Goal: Use online tool/utility: Use online tool/utility

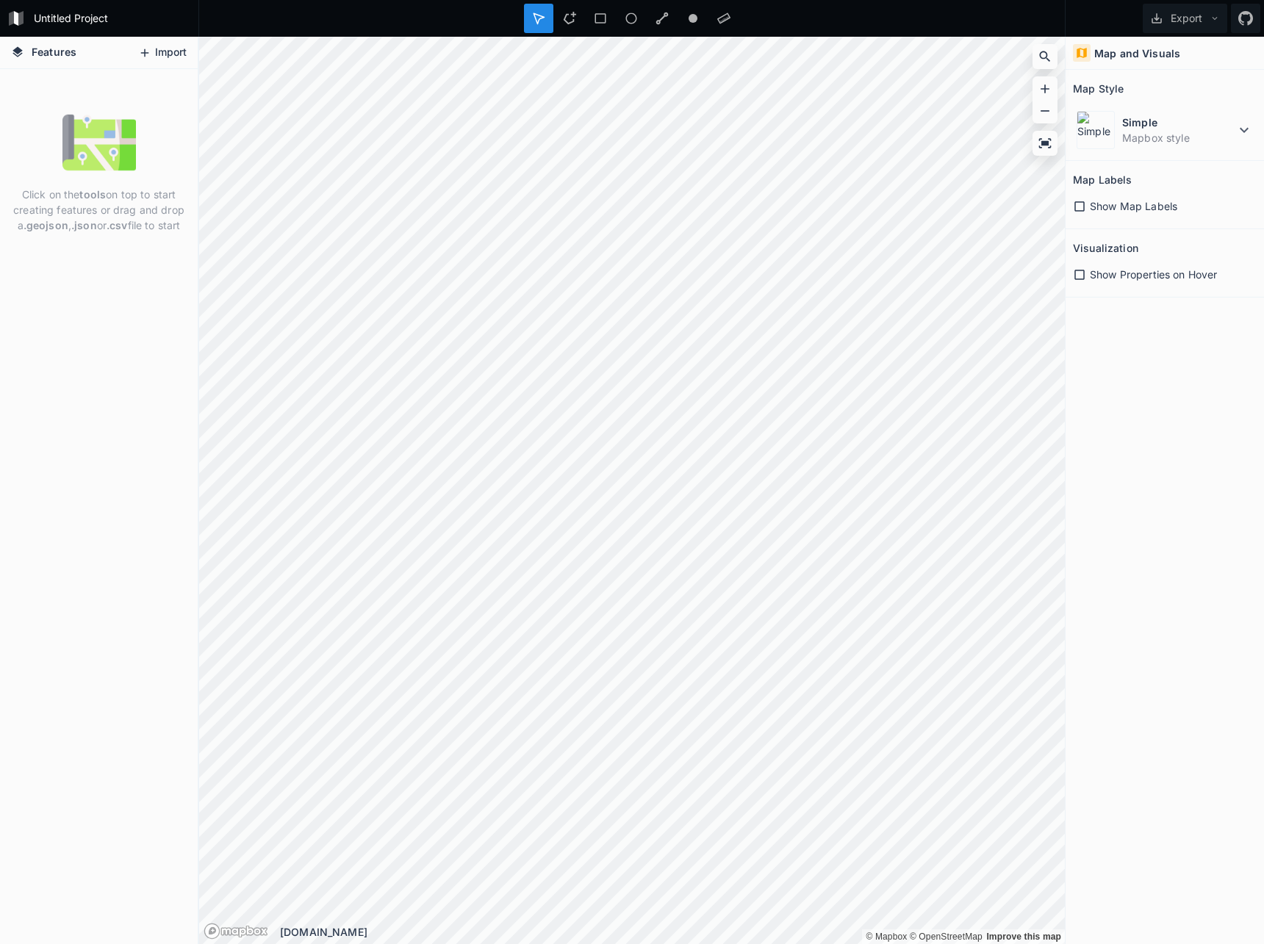
click at [146, 53] on icon at bounding box center [145, 52] width 8 height 8
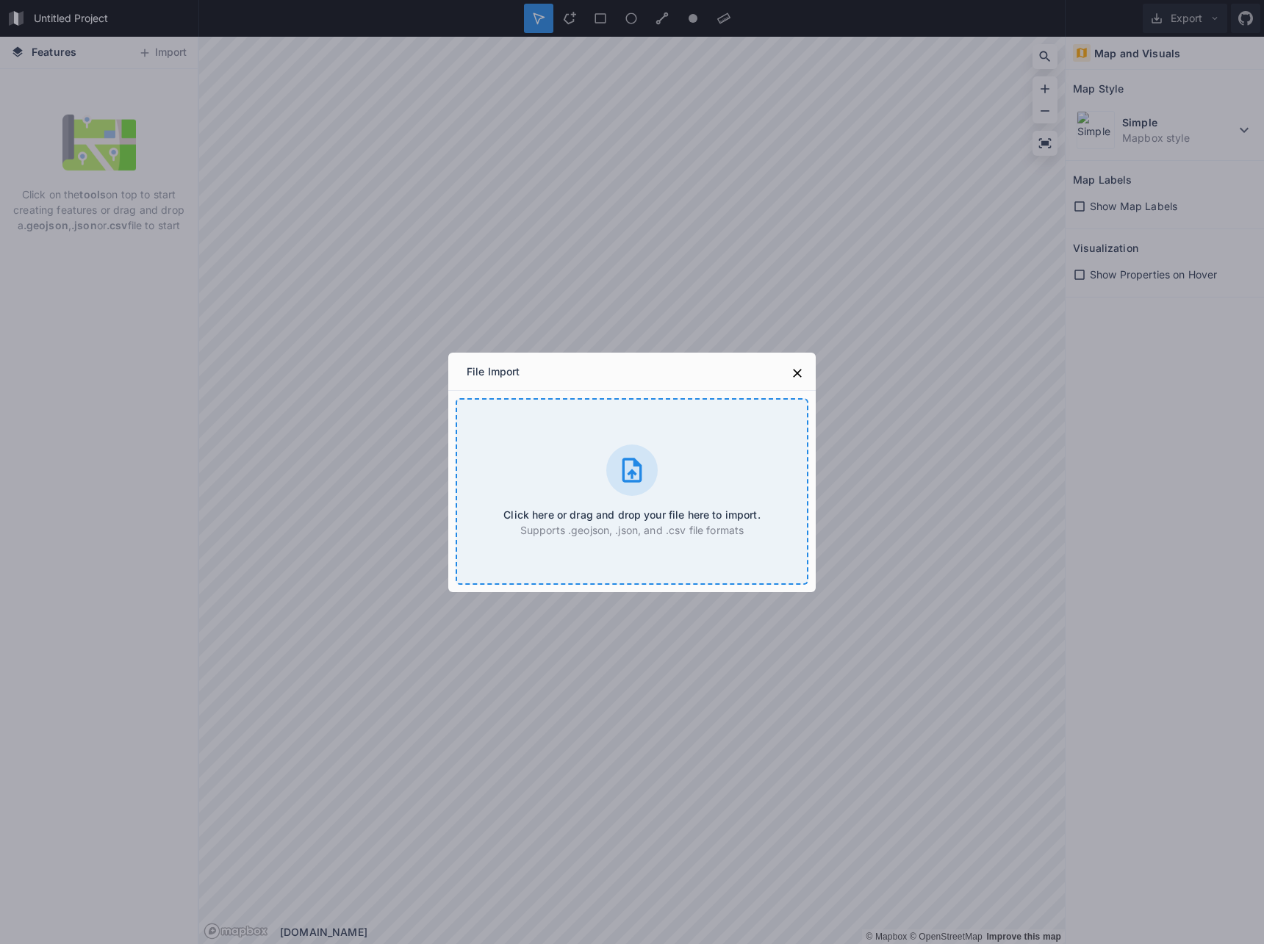
click at [634, 478] on icon at bounding box center [631, 470] width 29 height 29
click at [641, 496] on div "Click here or drag and drop your file here to import. Supports .geojson, .json,…" at bounding box center [632, 491] width 353 height 187
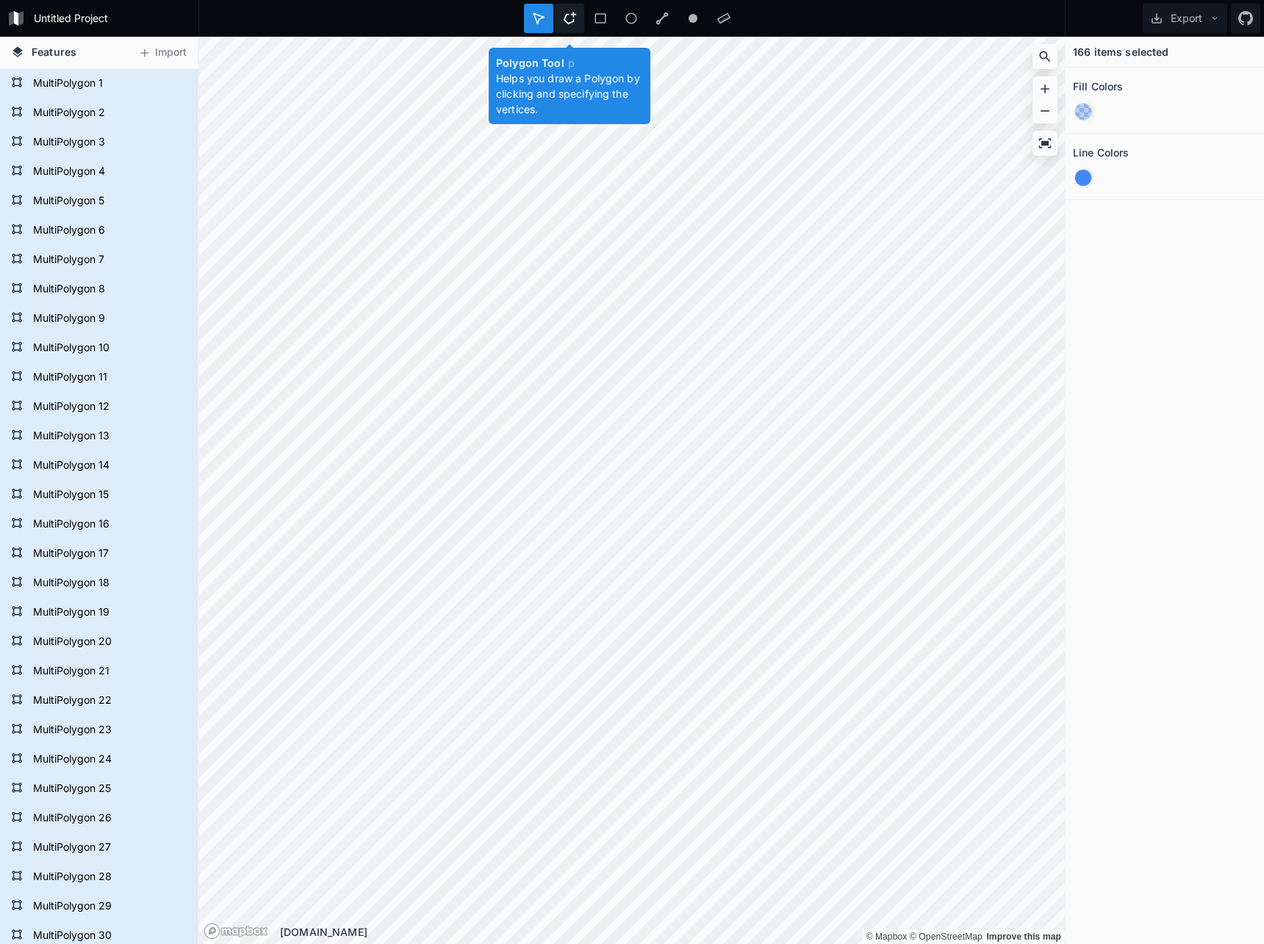
click at [567, 20] on icon at bounding box center [569, 18] width 13 height 13
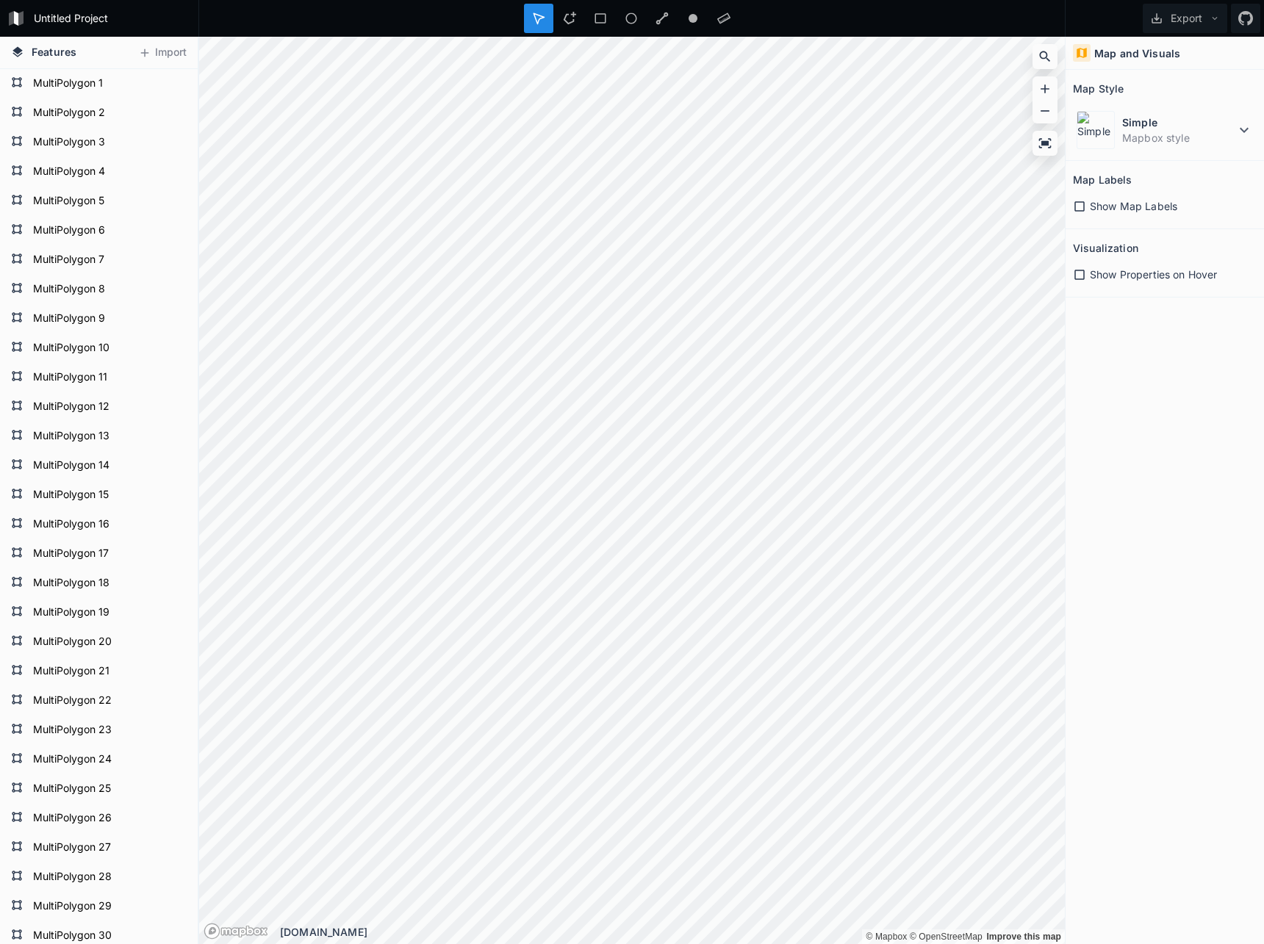
click at [1081, 210] on icon at bounding box center [1079, 206] width 10 height 10
click at [1077, 276] on icon at bounding box center [1079, 274] width 13 height 13
click at [1079, 202] on icon at bounding box center [1079, 206] width 10 height 10
click at [1239, 130] on icon at bounding box center [1244, 130] width 18 height 18
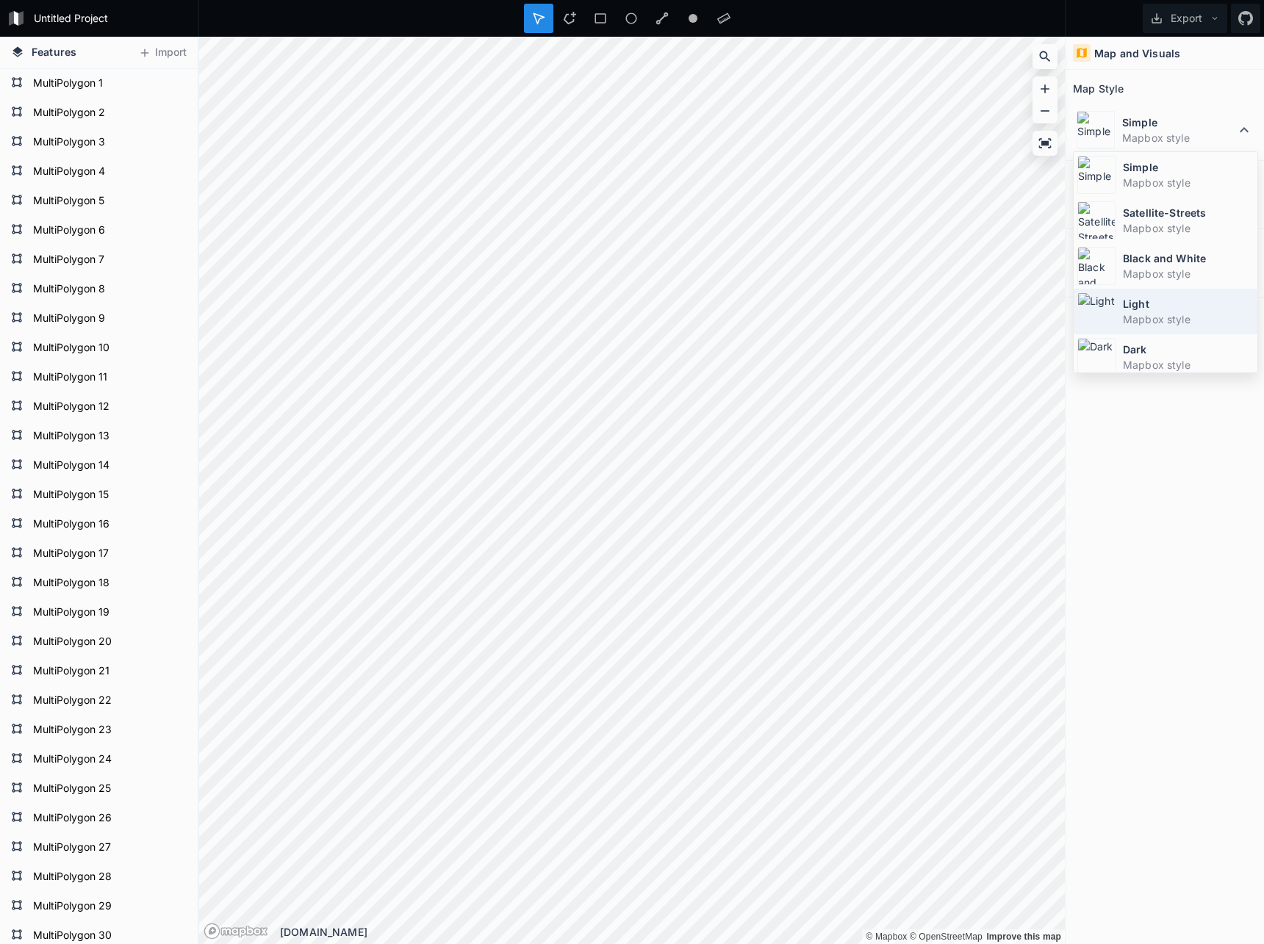
click at [1150, 309] on dt "Light" at bounding box center [1188, 303] width 131 height 15
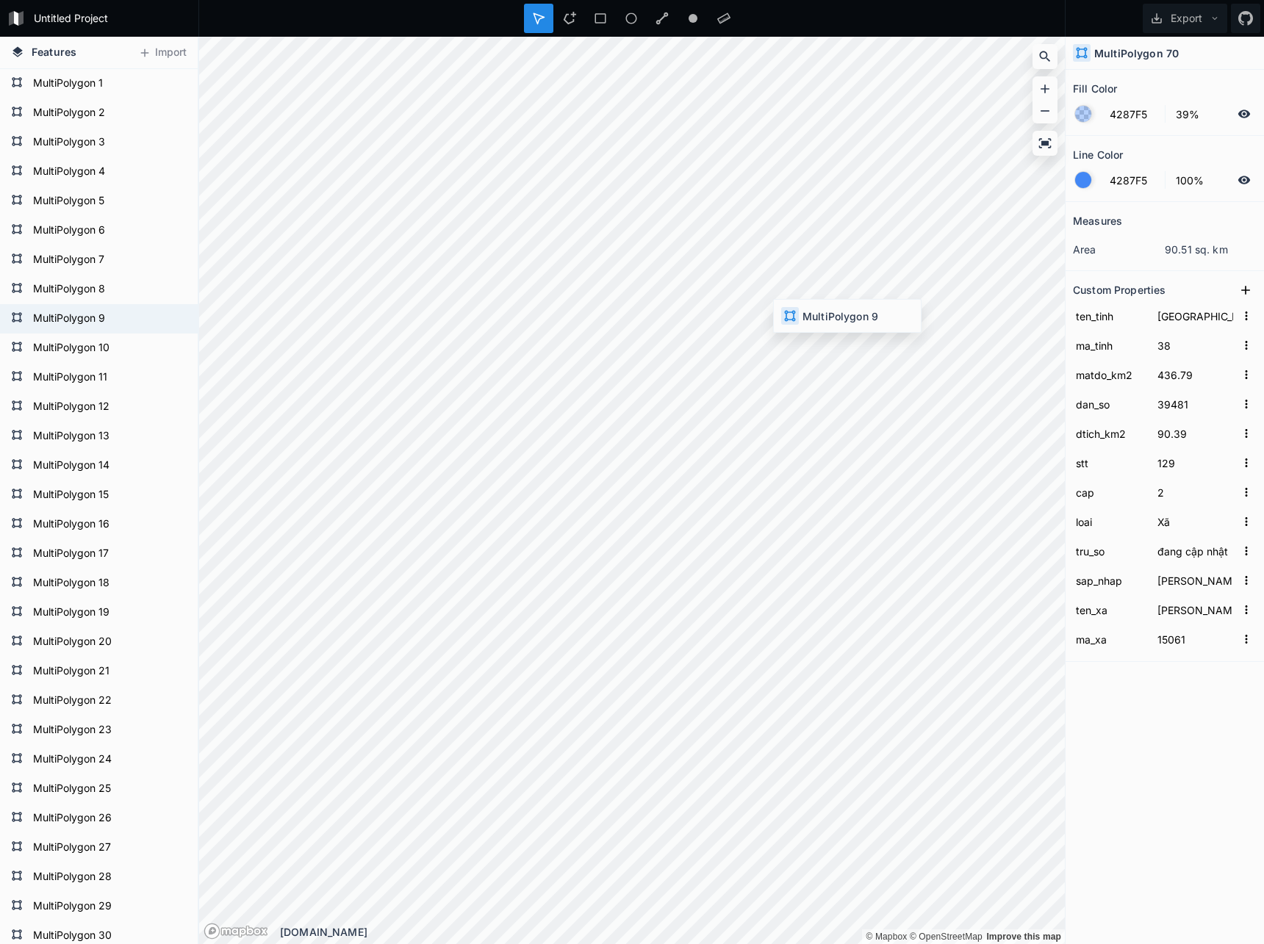
type input "298.93"
type input "31878"
type input "106.64"
type input "135"
type input "Cẩm Thành, Cẩm Liên, [GEOGRAPHIC_DATA], [GEOGRAPHIC_DATA]"
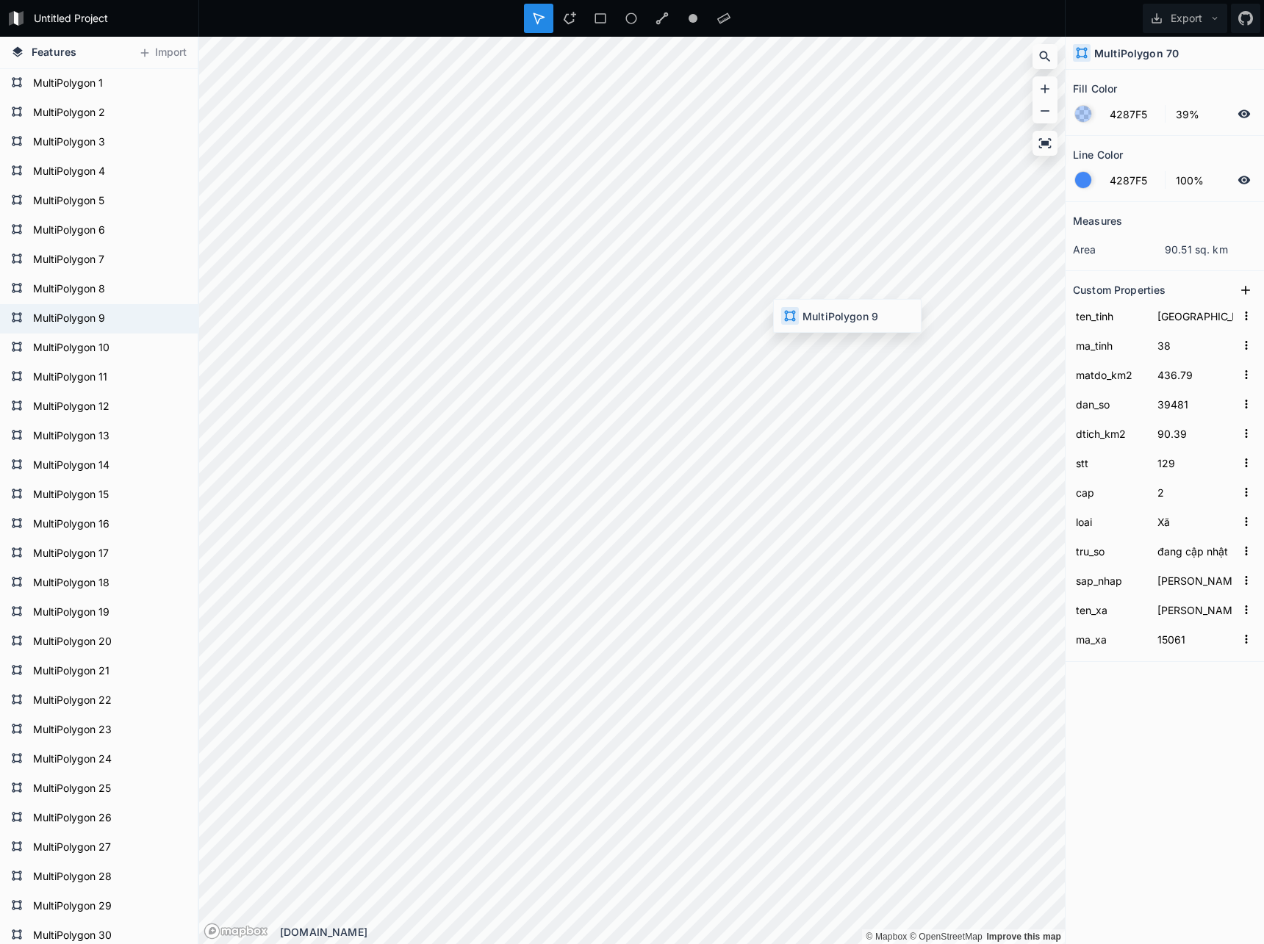
type input "[PERSON_NAME]"
type input "15142"
click at [1174, 639] on input "15142" at bounding box center [1195, 639] width 82 height 22
click at [1201, 686] on div "Measures area 107.64 sq. km Custom Properties ten_tinh [GEOGRAPHIC_DATA] ma_tin…" at bounding box center [1164, 536] width 198 height 669
click at [1165, 688] on div "Measures area 107.64 sq. km Custom Properties ten_tinh [GEOGRAPHIC_DATA] ma_tin…" at bounding box center [1164, 536] width 198 height 669
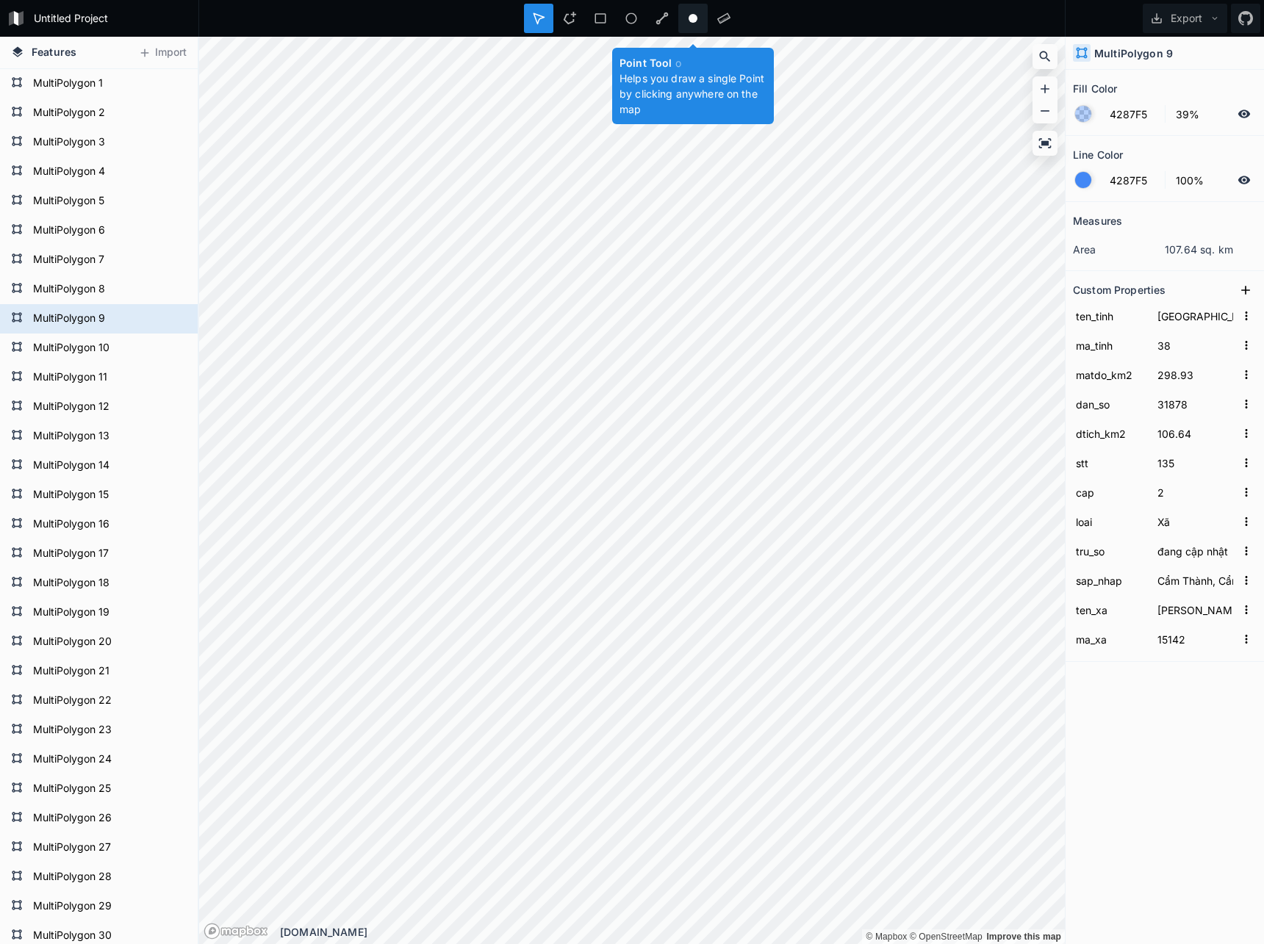
click at [689, 15] on circle at bounding box center [693, 18] width 9 height 9
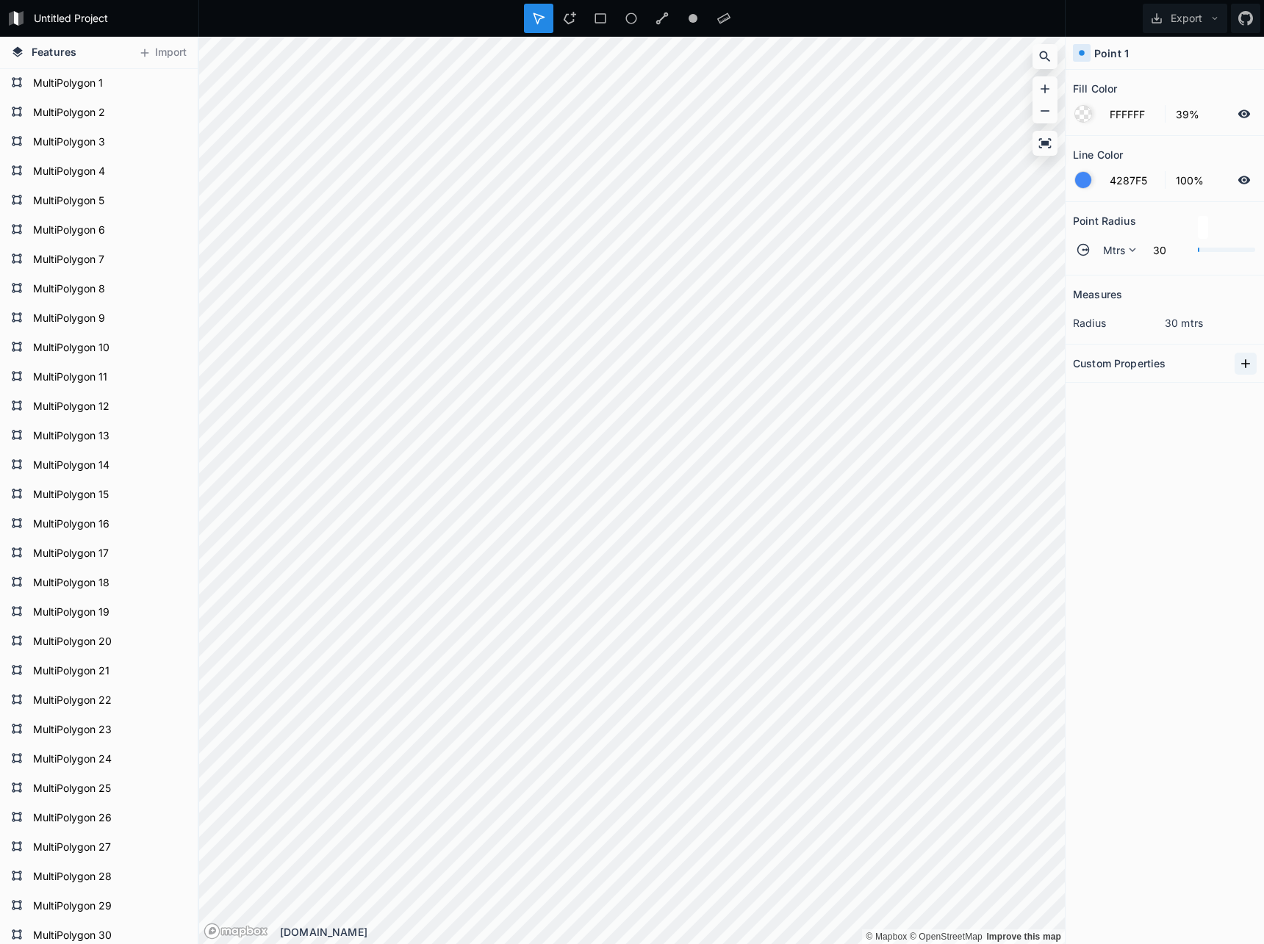
drag, startPoint x: 1243, startPoint y: 362, endPoint x: 1239, endPoint y: 373, distance: 11.6
click at [1243, 362] on icon at bounding box center [1245, 363] width 9 height 9
click at [1110, 392] on input "property 1" at bounding box center [1110, 389] width 74 height 22
drag, startPoint x: 1131, startPoint y: 465, endPoint x: 780, endPoint y: 1, distance: 581.8
click at [1131, 465] on div "Measures radius 30 mtrs Custom Properties property 1" at bounding box center [1164, 573] width 198 height 595
